Goal: Information Seeking & Learning: Learn about a topic

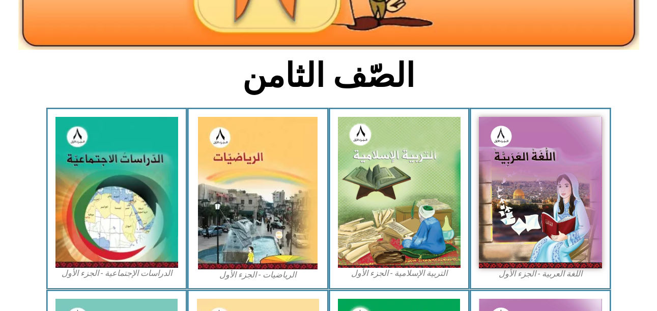
scroll to position [225, 0]
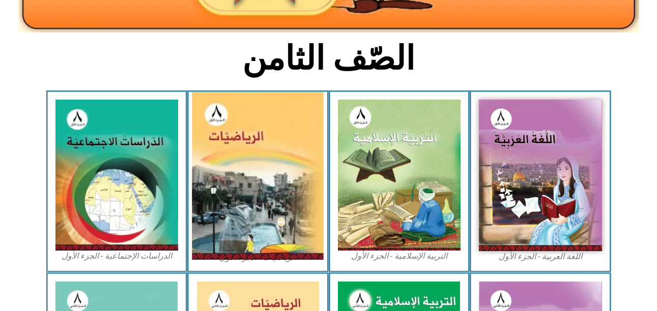
click at [270, 196] on img at bounding box center [258, 176] width 132 height 168
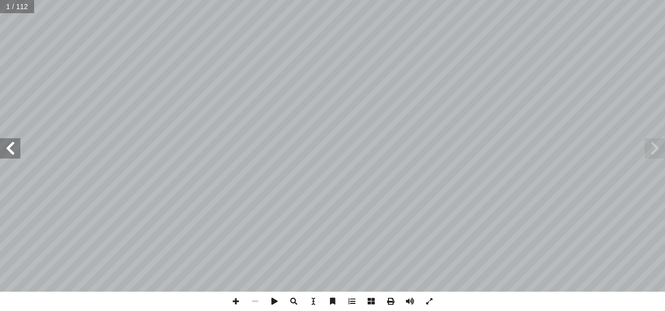
click at [11, 146] on span at bounding box center [10, 148] width 20 height 20
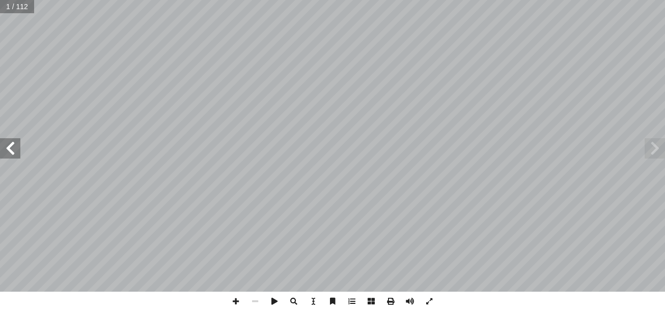
click at [11, 146] on span at bounding box center [10, 148] width 20 height 20
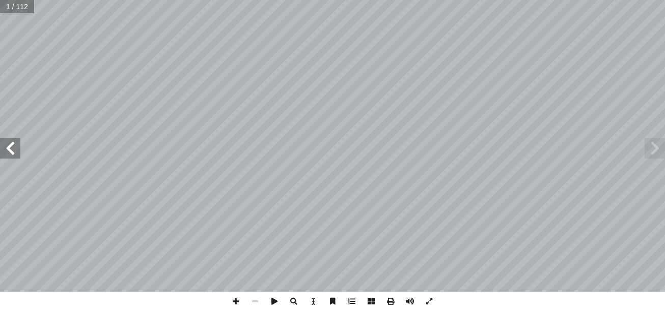
click at [11, 146] on span at bounding box center [10, 148] width 20 height 20
click at [650, 155] on span at bounding box center [654, 148] width 20 height 20
click at [227, 301] on span at bounding box center [235, 301] width 19 height 19
click at [234, 300] on span at bounding box center [235, 301] width 19 height 19
